Goal: Navigation & Orientation: Find specific page/section

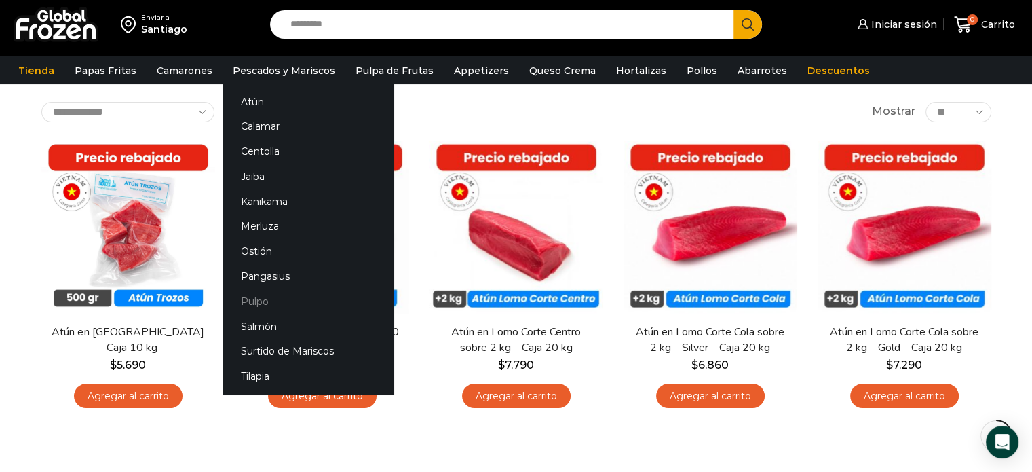
click at [251, 294] on link "Pulpo" at bounding box center [308, 300] width 171 height 25
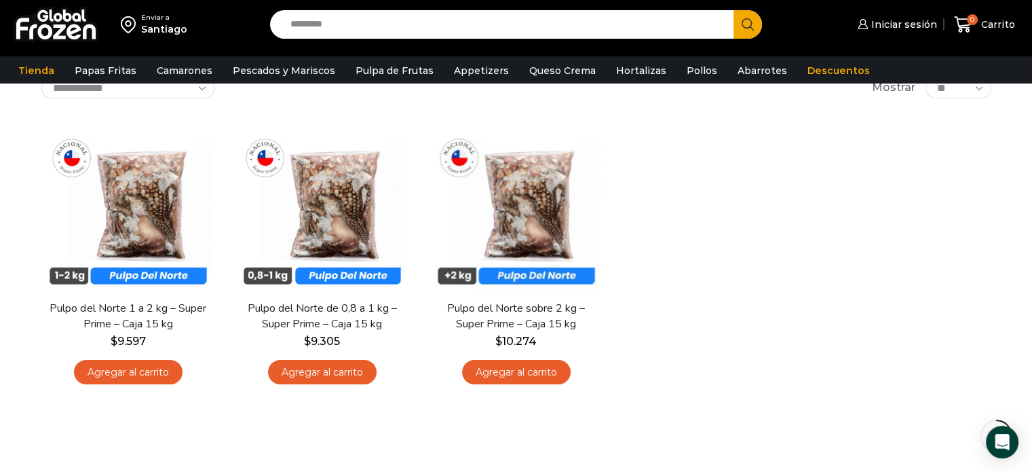
scroll to position [68, 0]
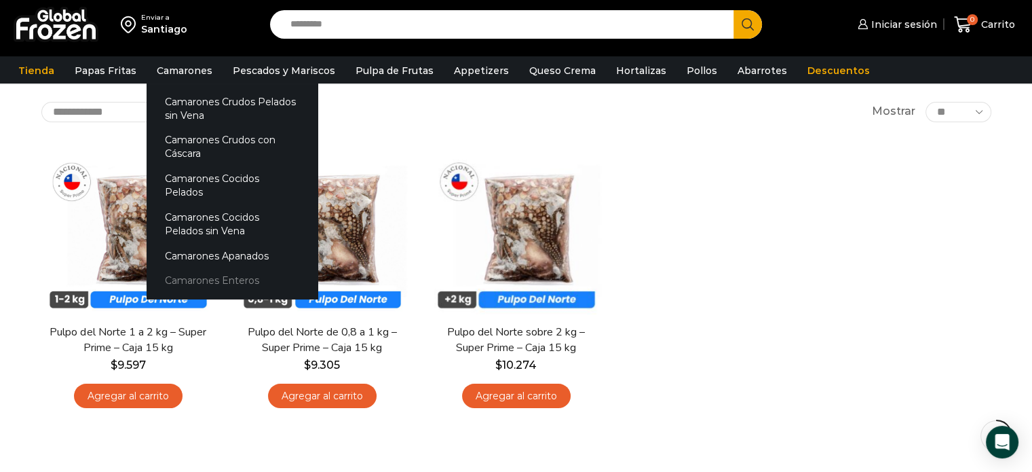
click at [199, 268] on link "Camarones Enteros" at bounding box center [232, 280] width 171 height 25
